Goal: Information Seeking & Learning: Learn about a topic

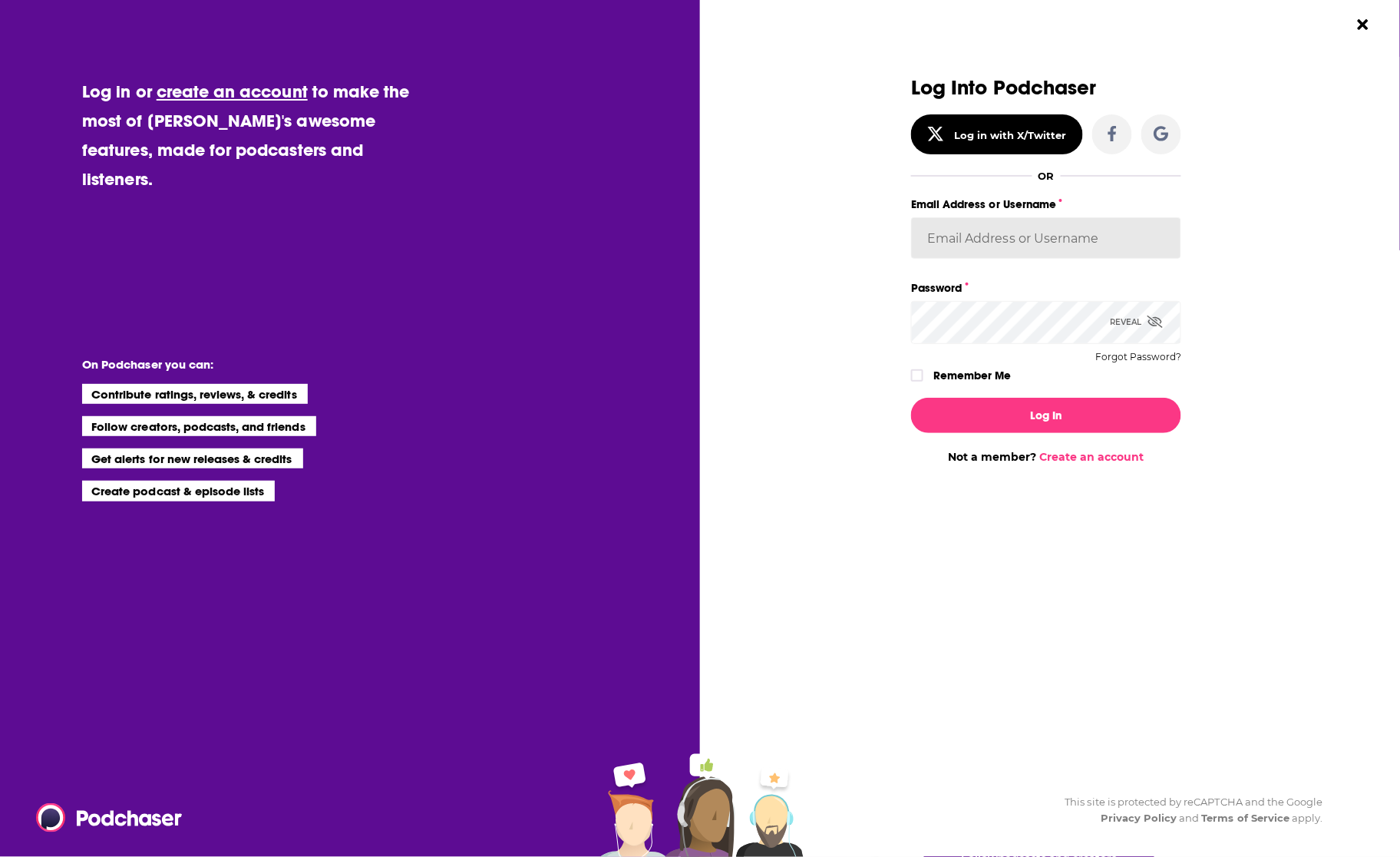
type input "backbonemedia"
click at [1000, 410] on button "Log In" at bounding box center [1046, 415] width 270 height 35
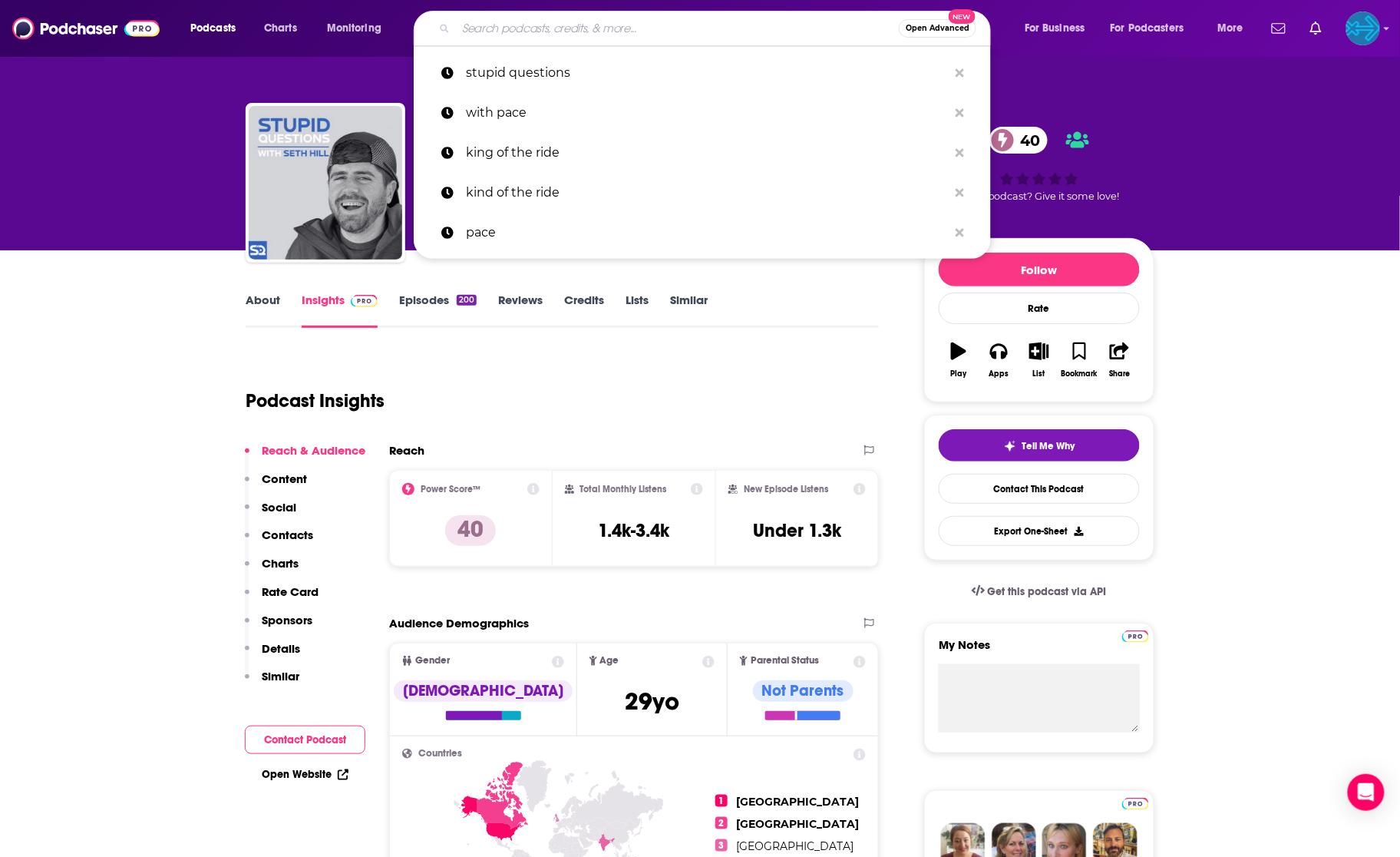
click at [555, 31] on input "Search podcasts, credits, & more..." at bounding box center [677, 28] width 443 height 24
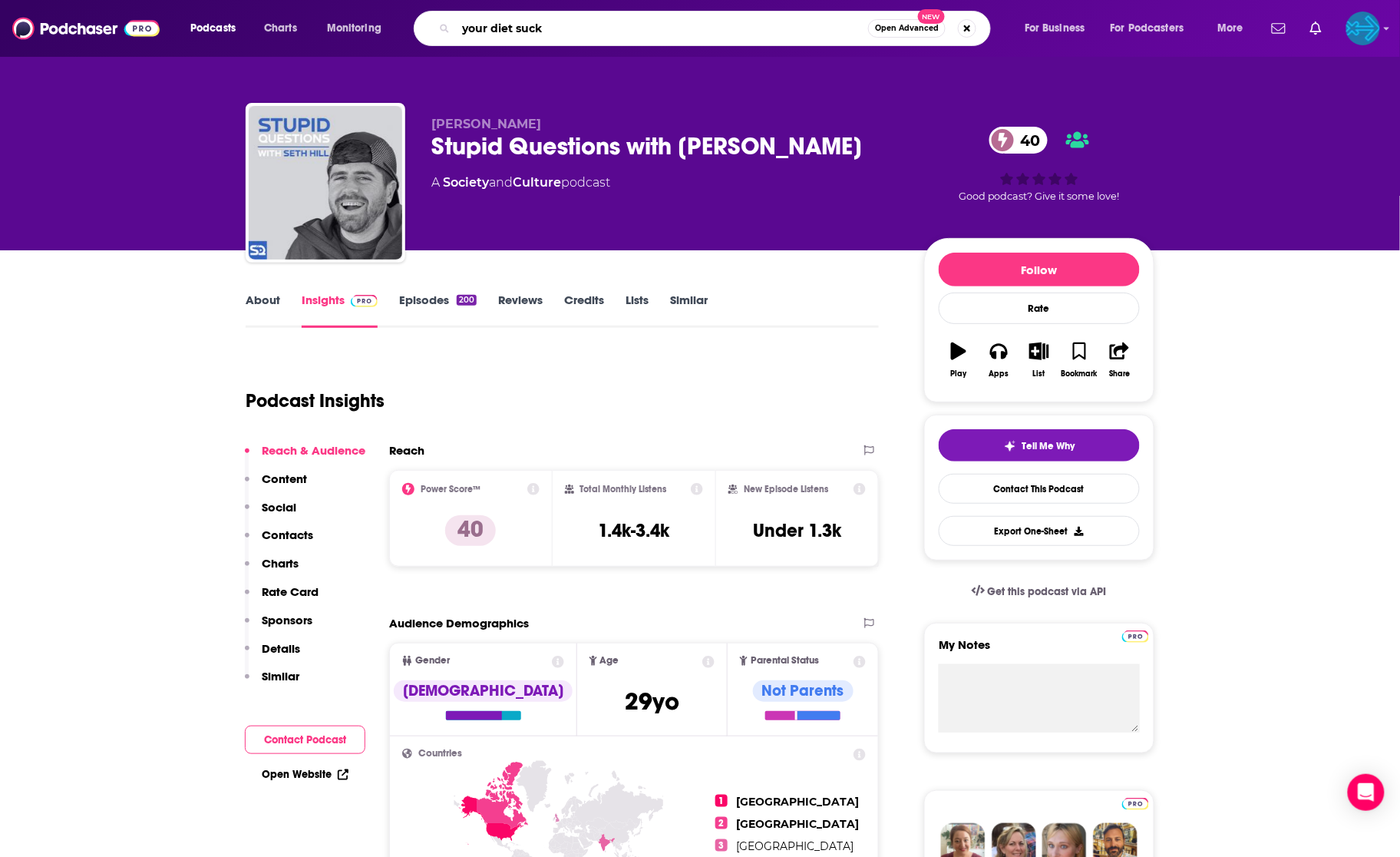
type input "your diet sucks"
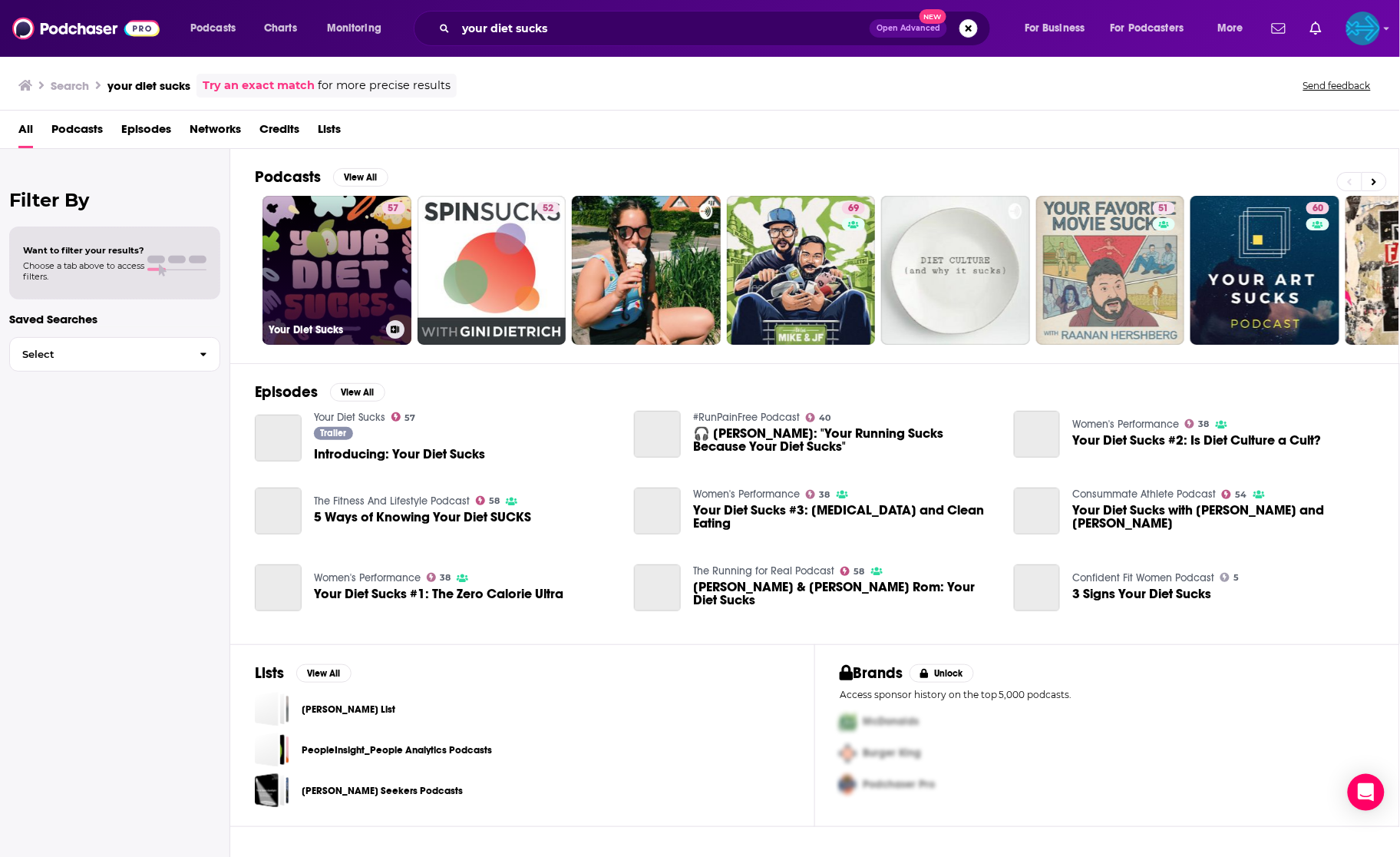
click at [367, 260] on link "57 Your Diet Sucks" at bounding box center [337, 270] width 149 height 149
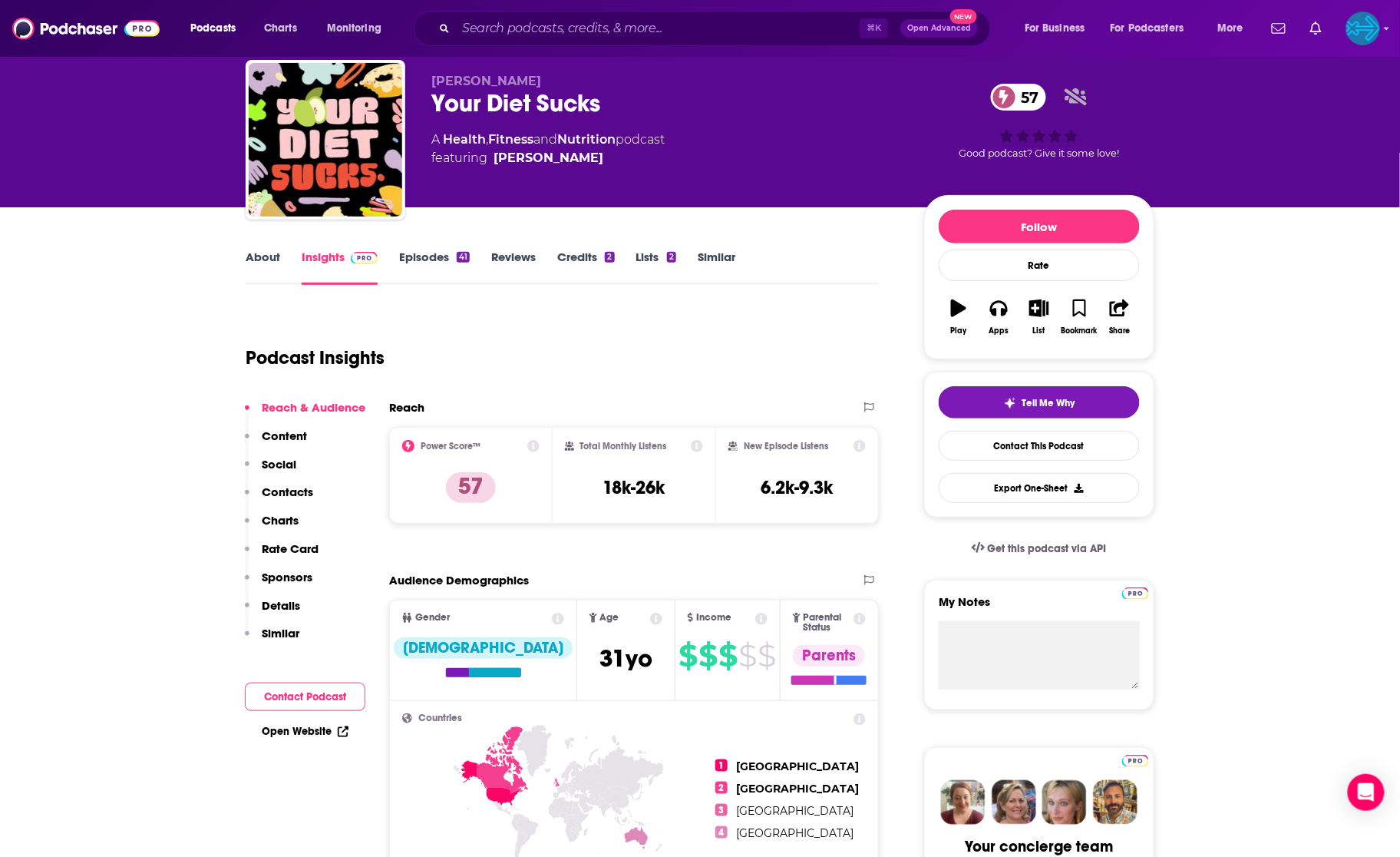
scroll to position [38, 0]
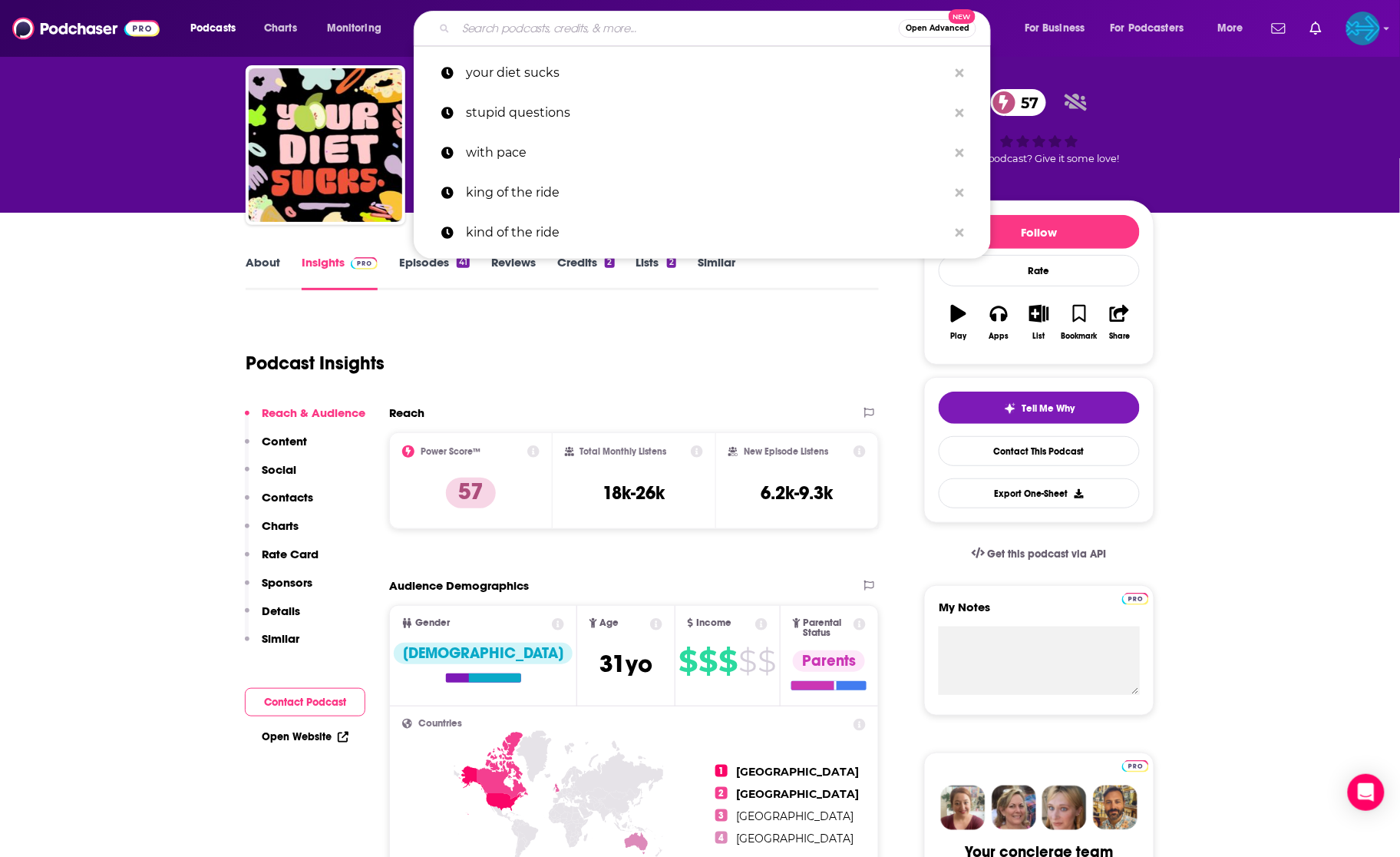
click at [611, 26] on input "Search podcasts, credits, & more..." at bounding box center [677, 28] width 443 height 24
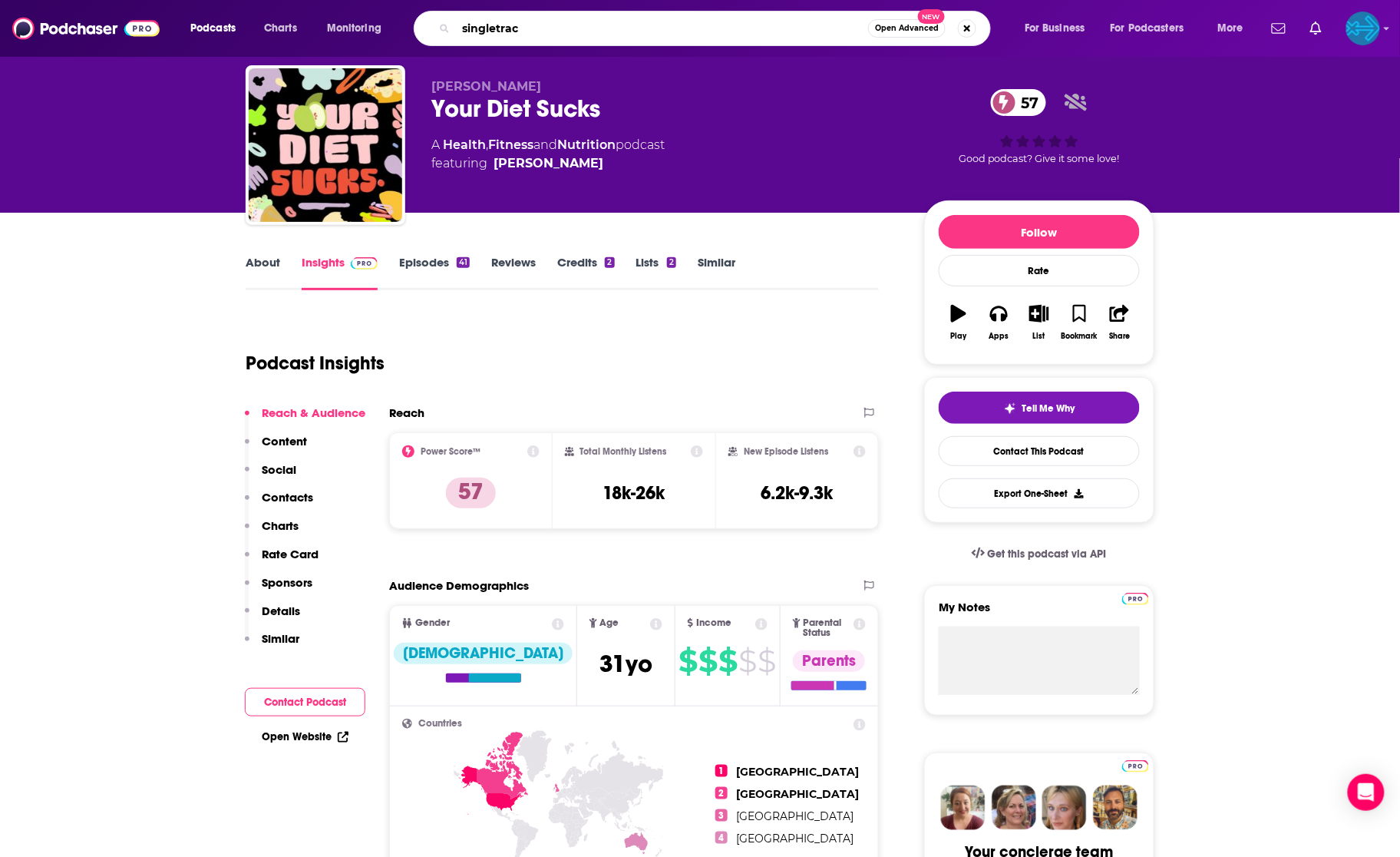
type input "singletrack"
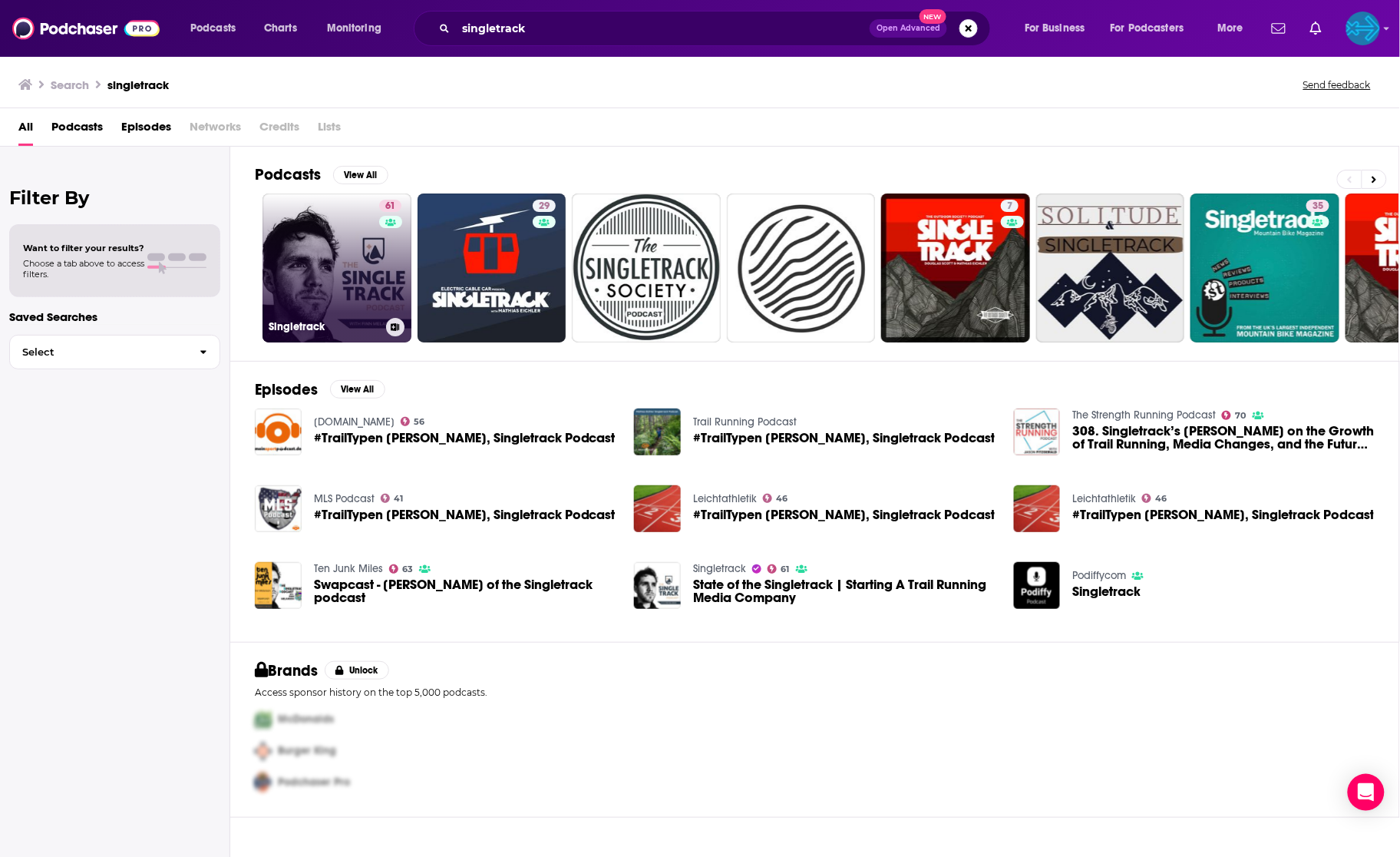
click at [360, 260] on link "61 Singletrack" at bounding box center [337, 268] width 149 height 149
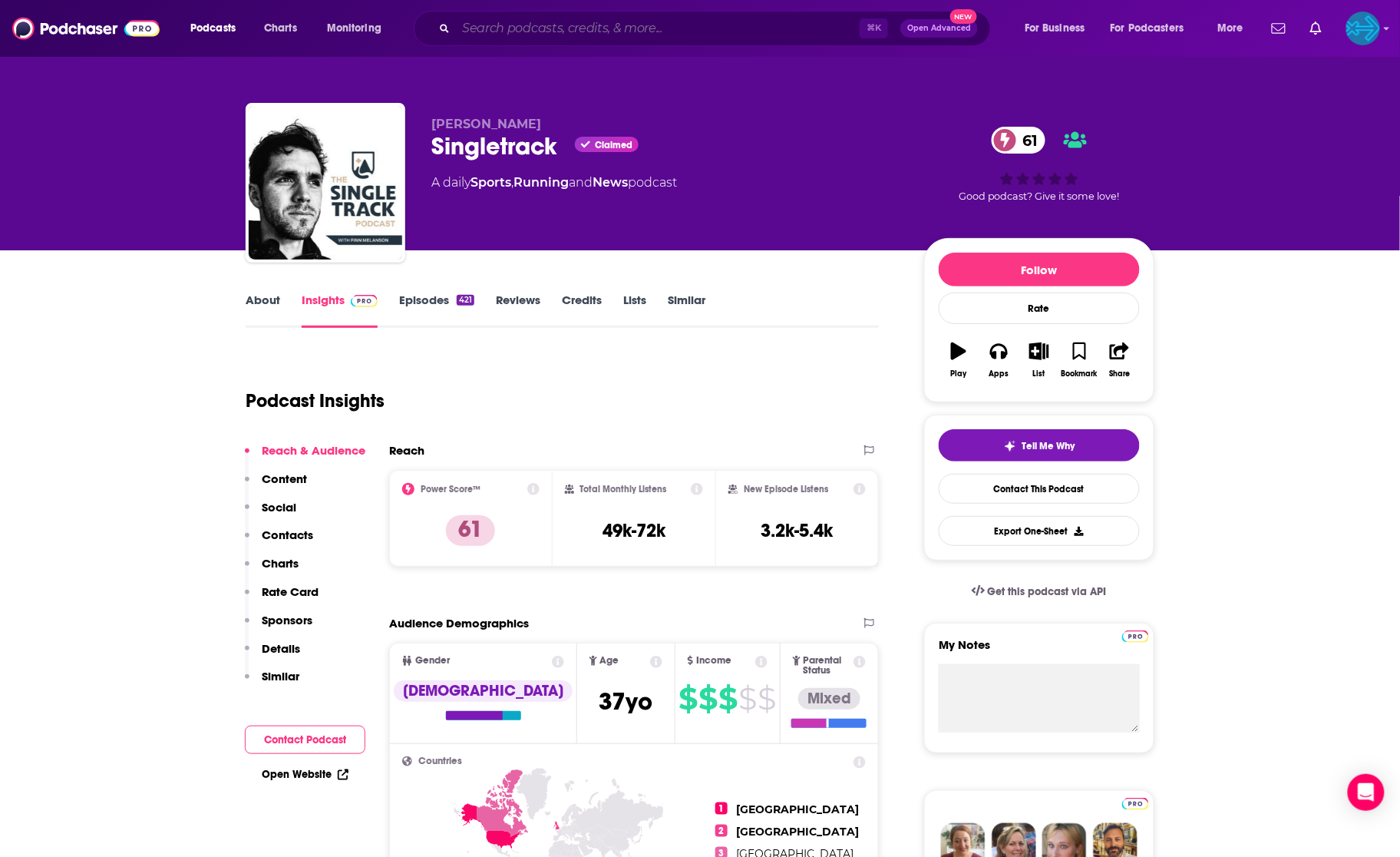
click at [561, 35] on input "Search podcasts, credits, & more..." at bounding box center [657, 28] width 403 height 24
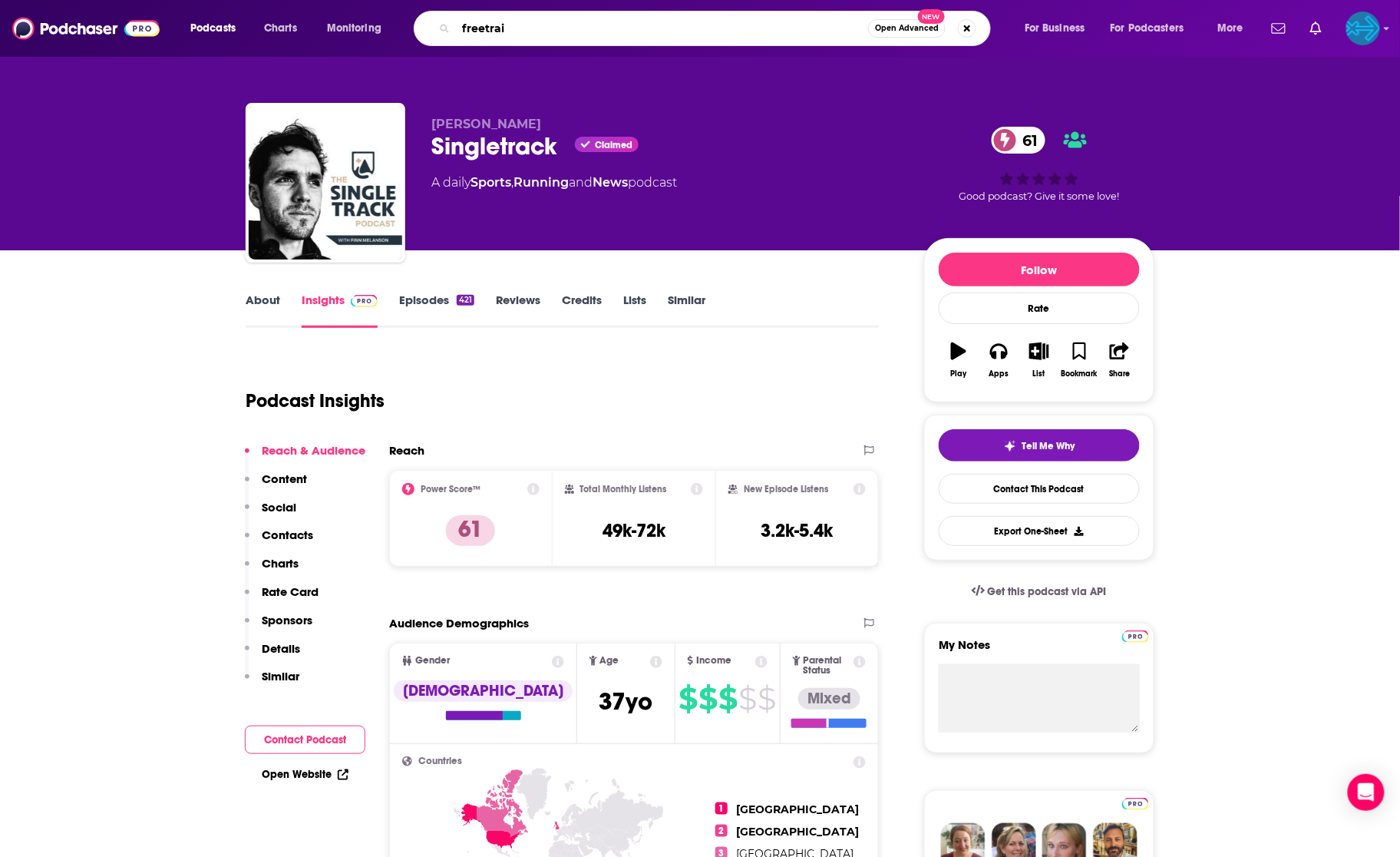
type input "freetrail"
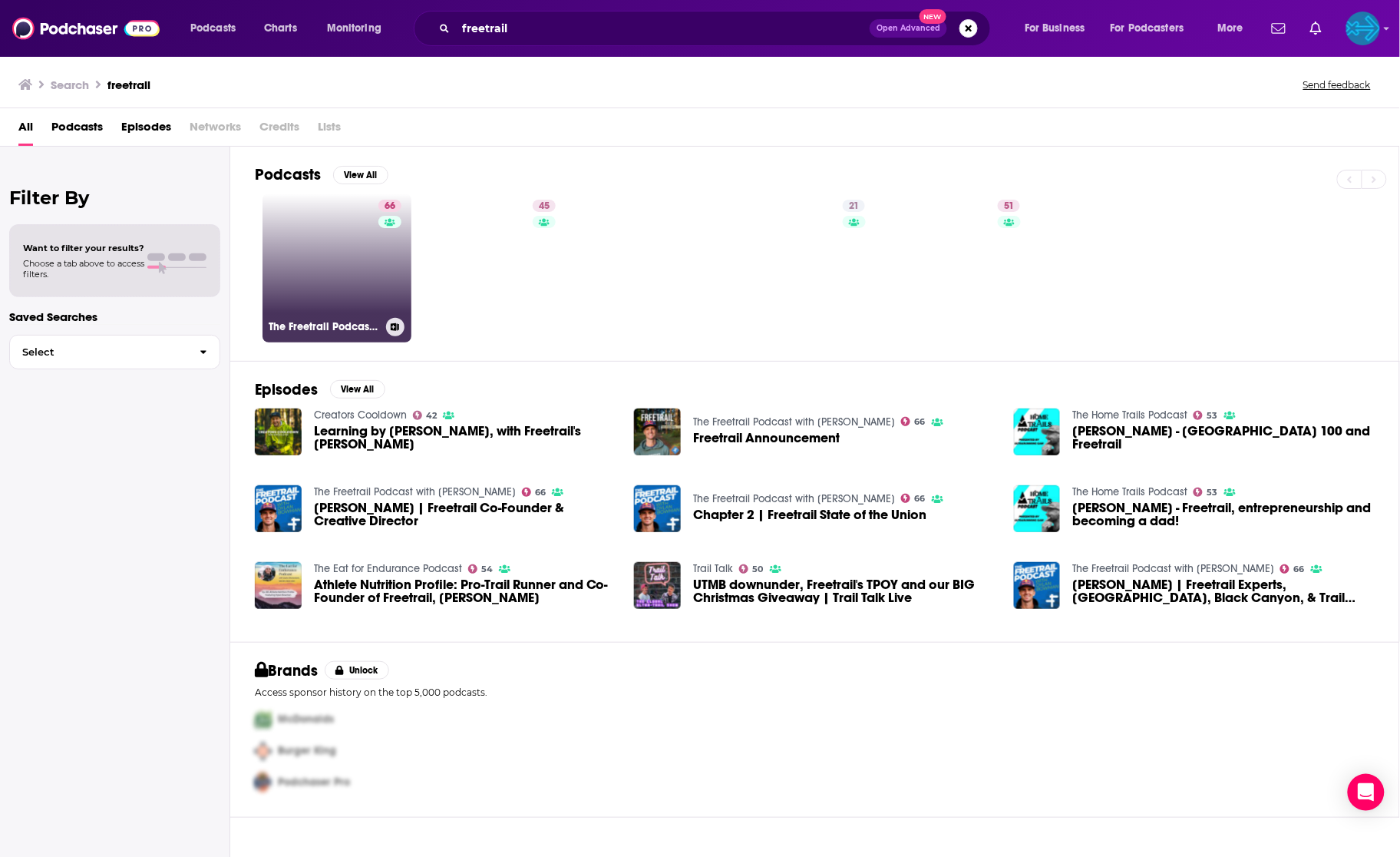
click at [357, 268] on link "66 The Freetrail Podcast with [PERSON_NAME]" at bounding box center [337, 268] width 149 height 149
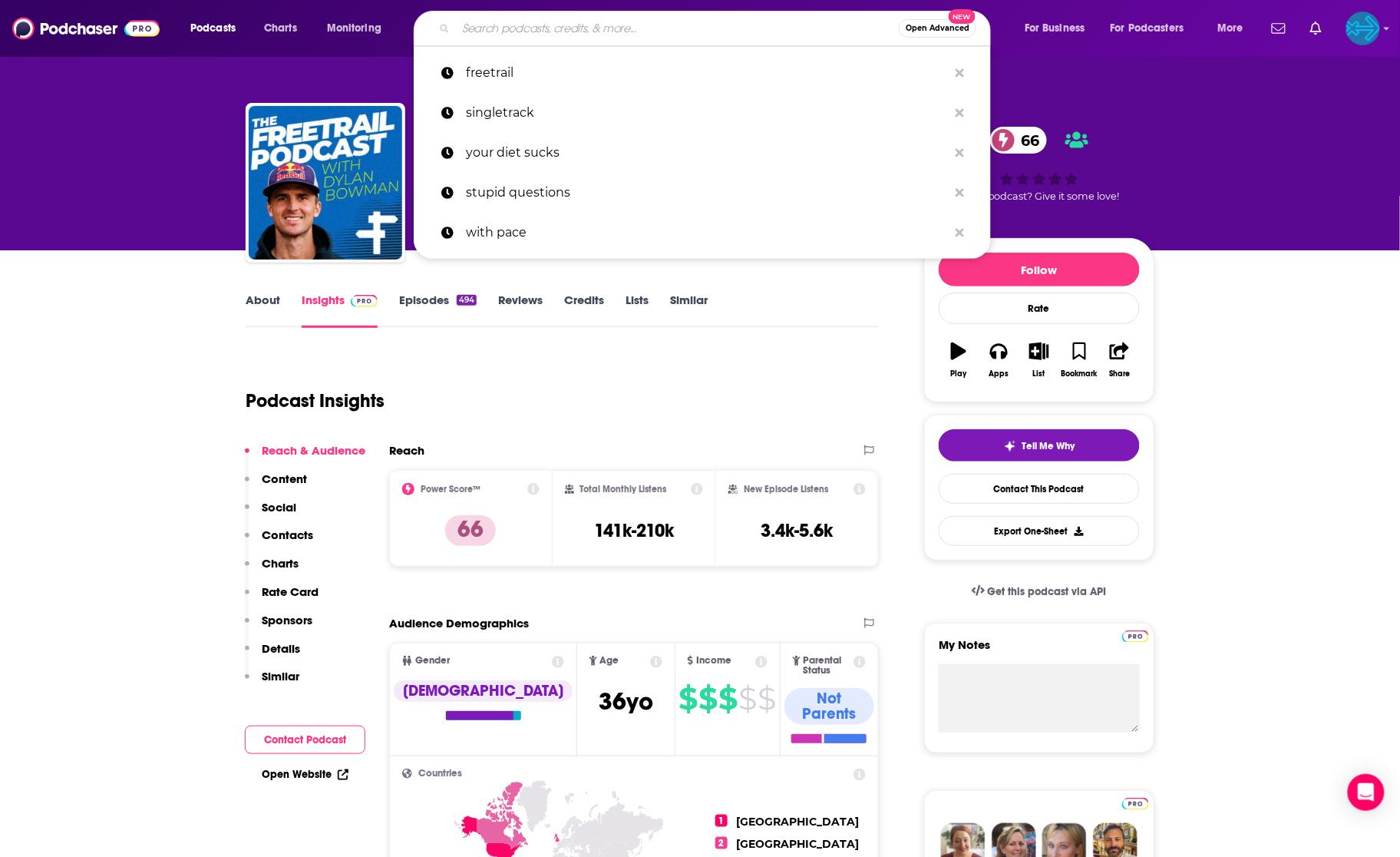
click at [611, 31] on input "Search podcasts, credits, & more..." at bounding box center [677, 28] width 443 height 24
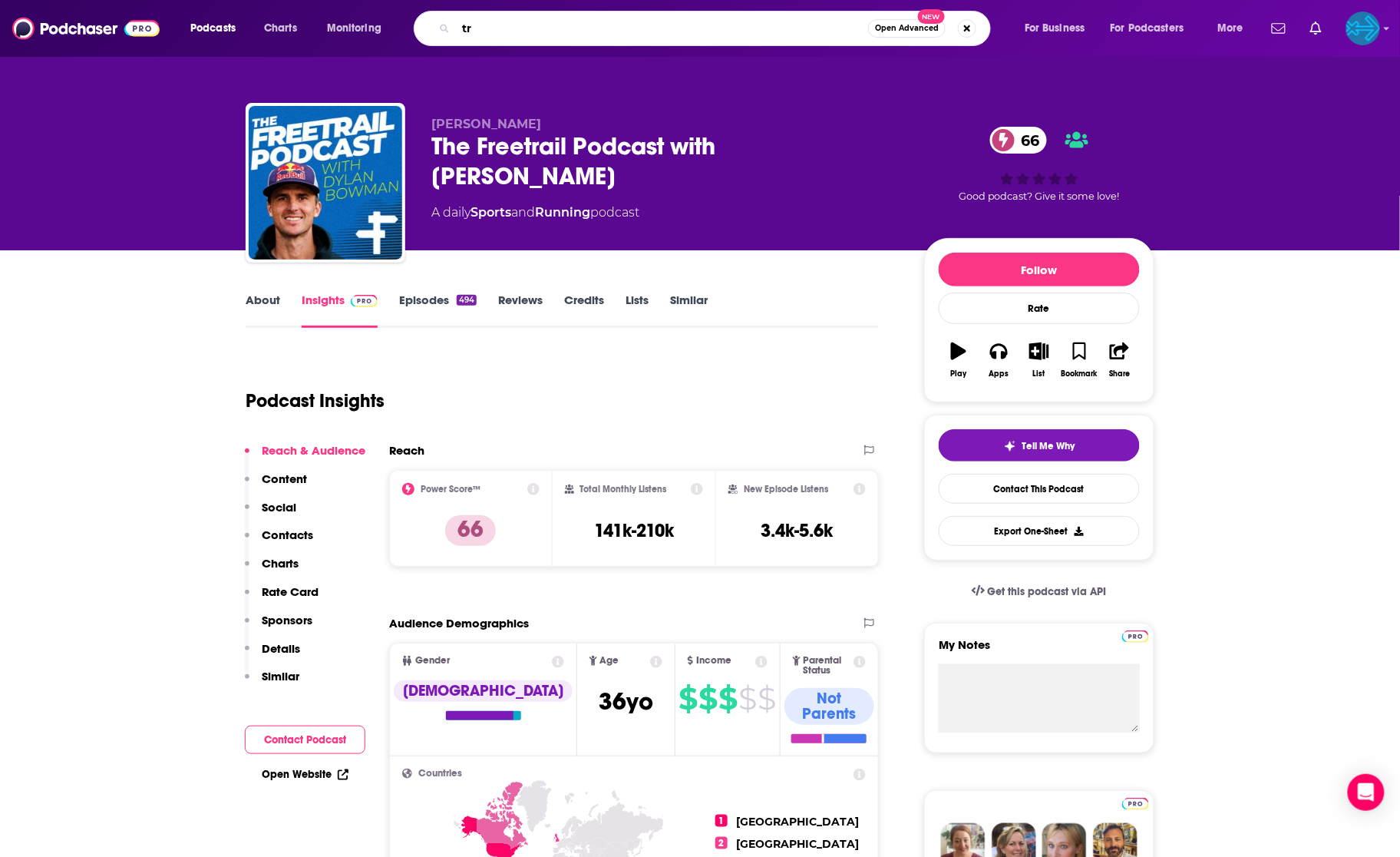
type input "t"
type input "strength running"
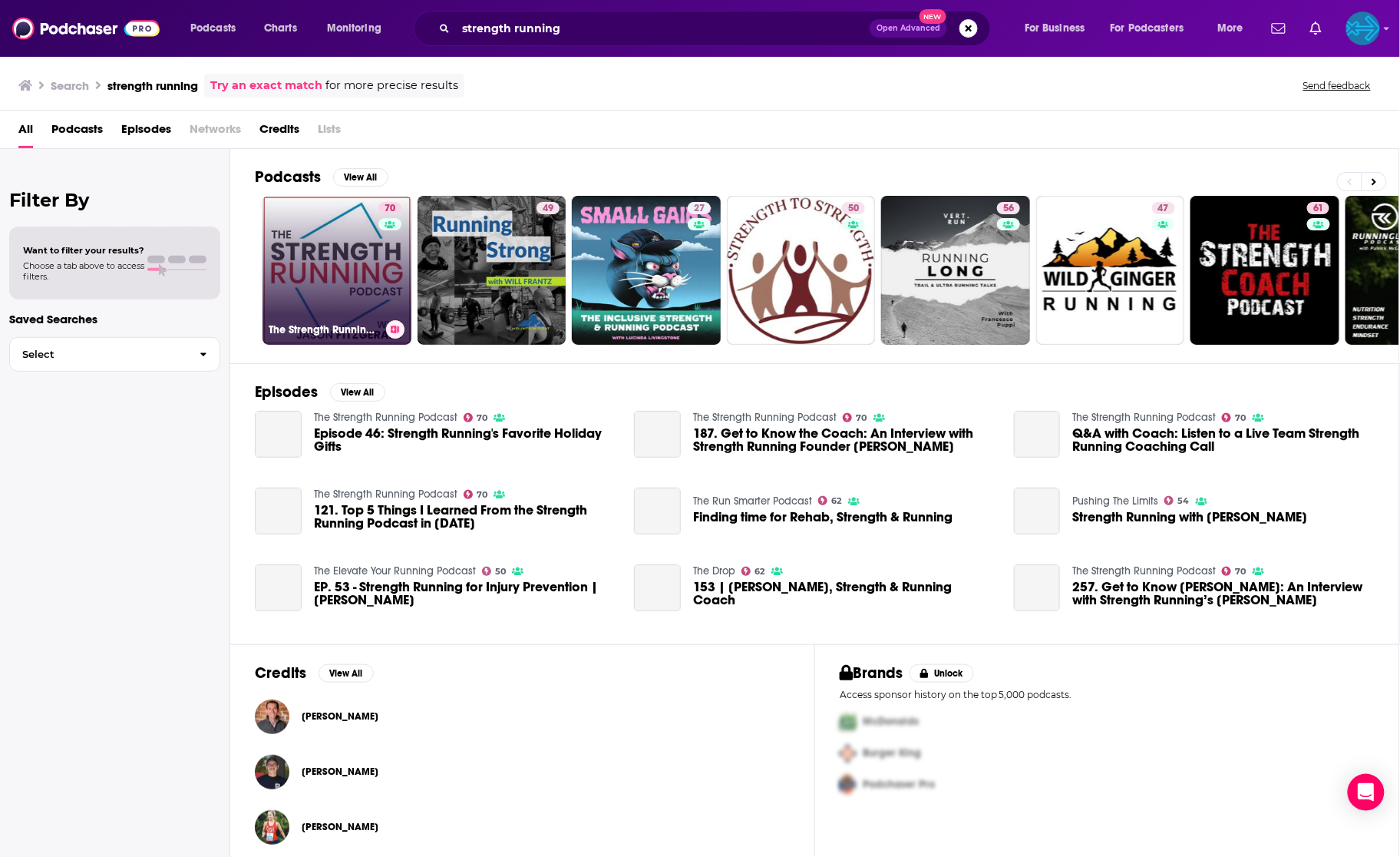
click at [375, 255] on link "70 The Strength Running Podcast" at bounding box center [337, 270] width 149 height 149
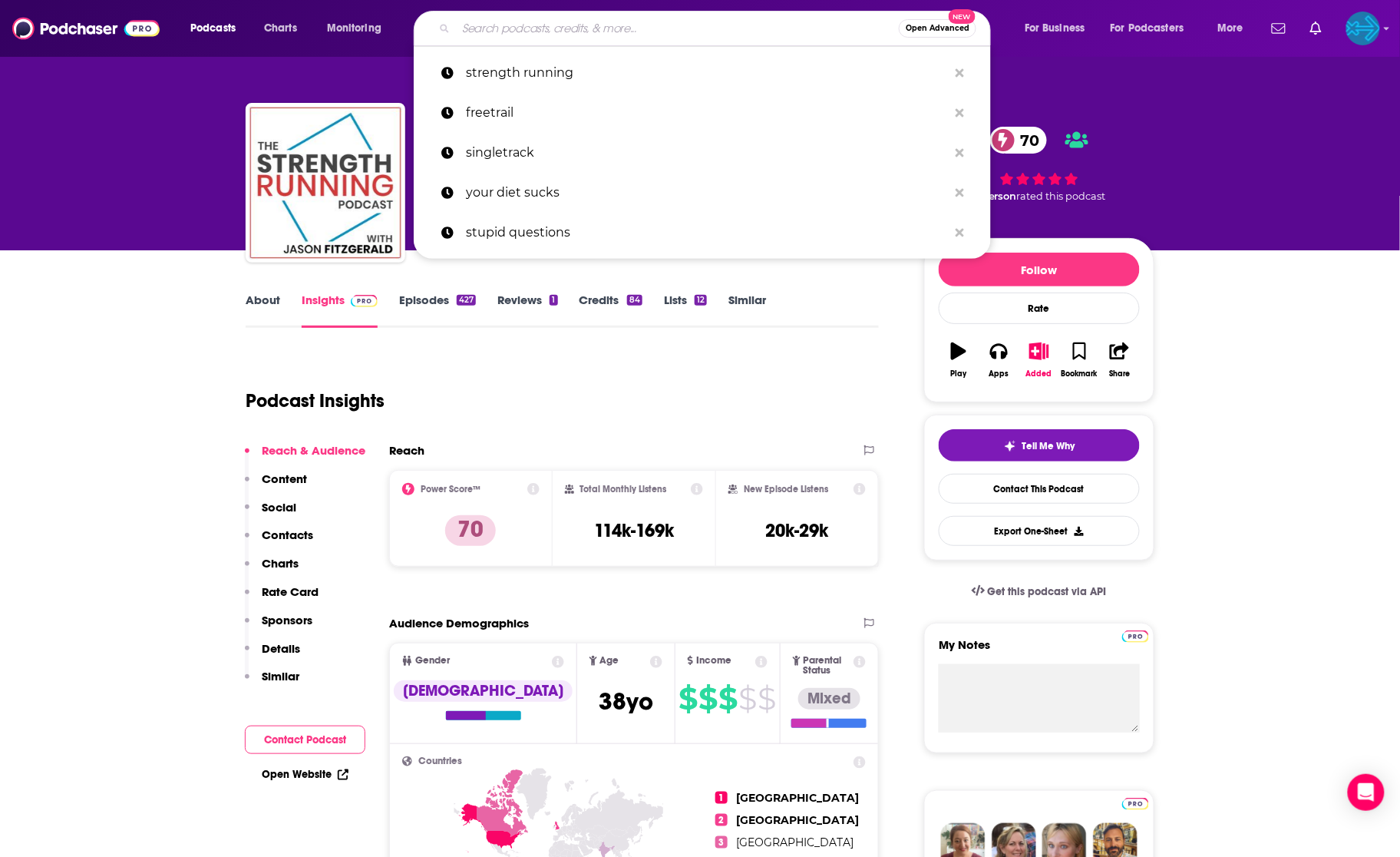
click at [564, 33] on input "Search podcasts, credits, & more..." at bounding box center [677, 28] width 443 height 24
